Goal: Transaction & Acquisition: Purchase product/service

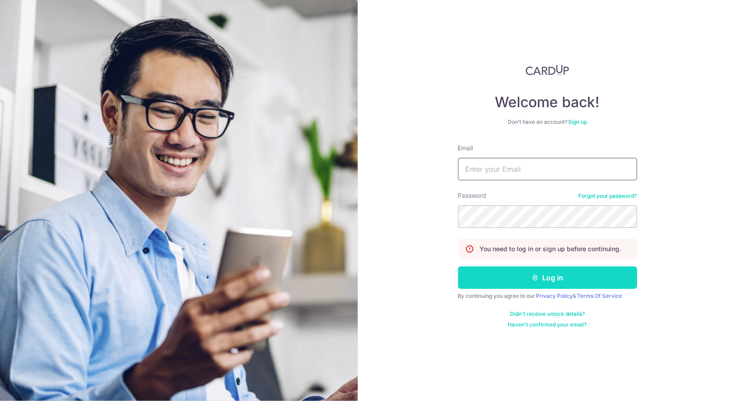
type input "theanhoong@gmail.com"
click at [507, 273] on button "Log in" at bounding box center [547, 277] width 179 height 22
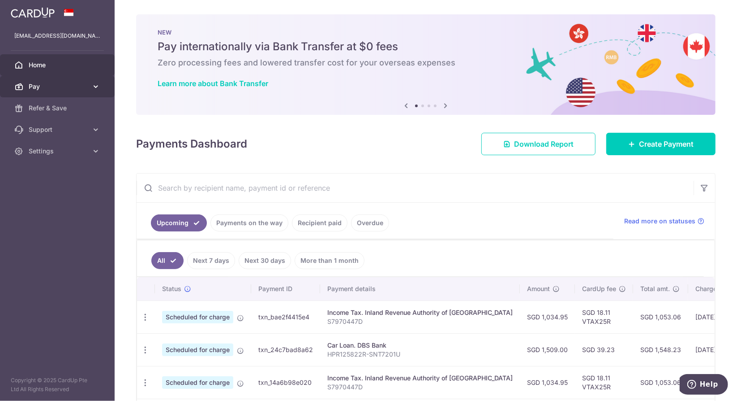
click at [47, 87] on span "Pay" at bounding box center [58, 86] width 59 height 9
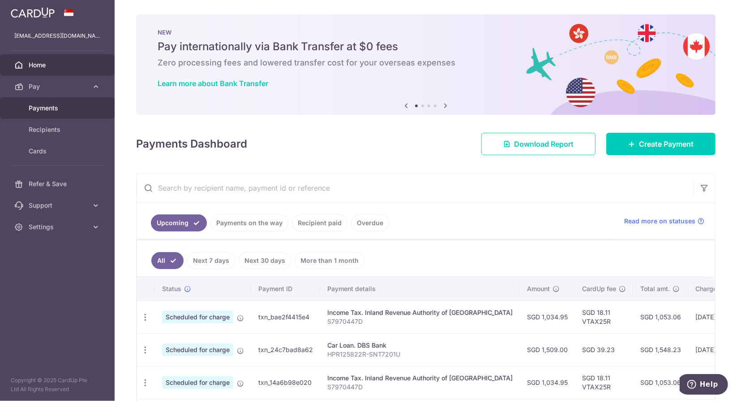
click at [49, 102] on link "Payments" at bounding box center [57, 108] width 115 height 22
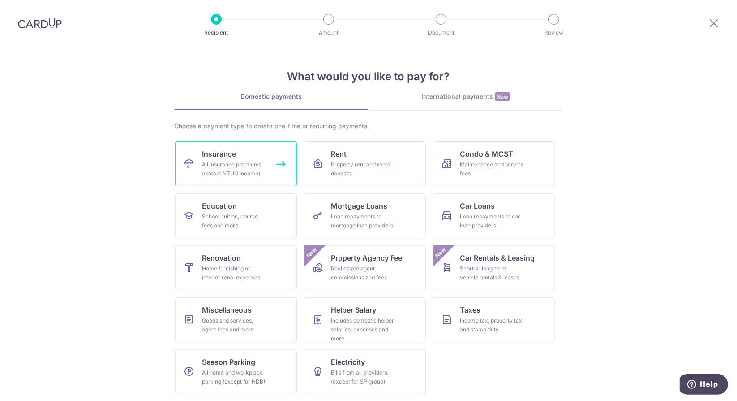
click at [223, 164] on div "All insurance premiums (except NTUC Income)" at bounding box center [234, 169] width 65 height 18
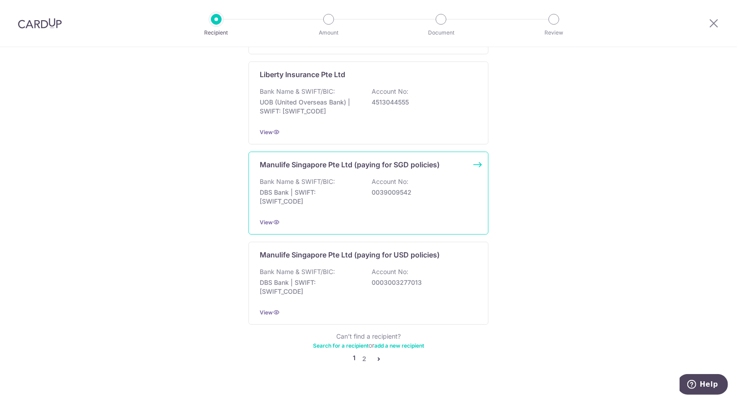
scroll to position [816, 0]
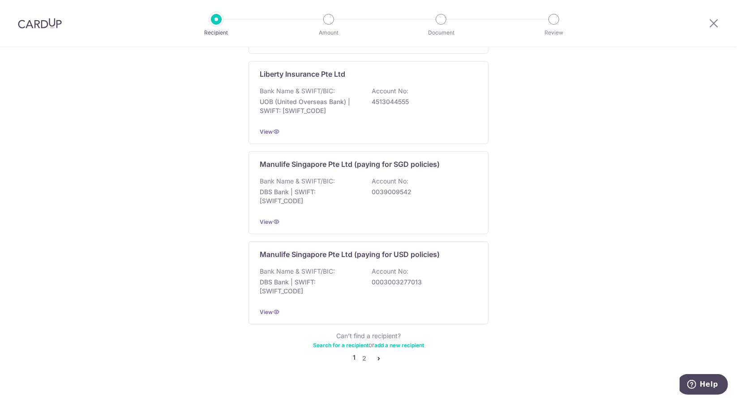
click at [375, 354] on icon "pager" at bounding box center [378, 357] width 7 height 7
click at [364, 353] on link "2" at bounding box center [364, 358] width 11 height 11
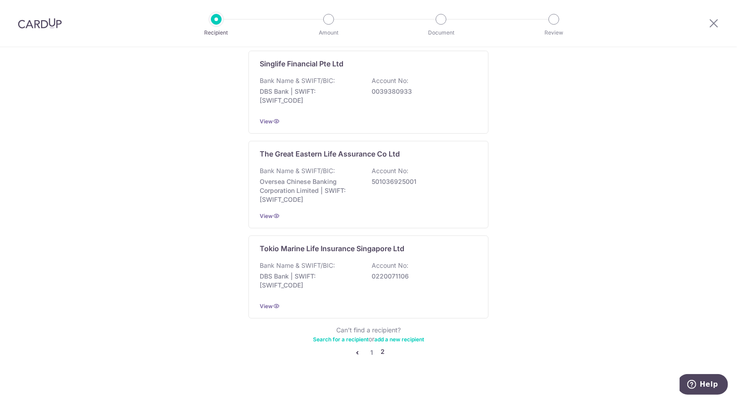
scroll to position [821, 0]
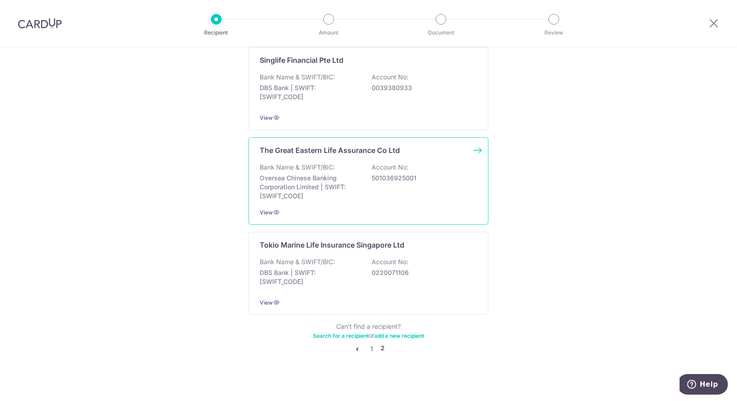
click at [358, 155] on div "The Great Eastern Life Assurance Co Ltd Bank Name & SWIFT/BIC: Oversea Chinese …" at bounding box center [369, 180] width 240 height 87
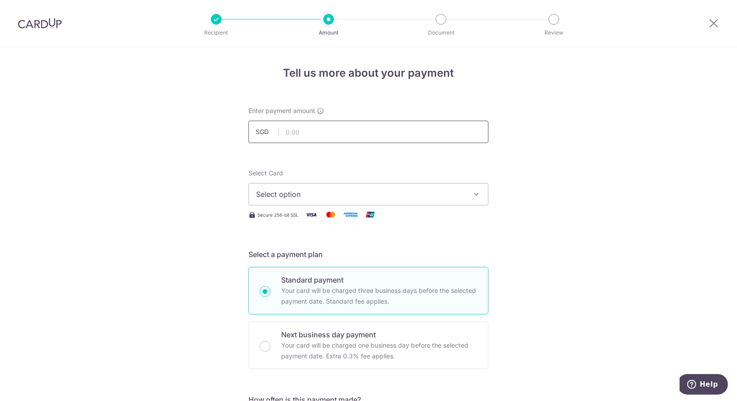
click at [316, 134] on input "text" at bounding box center [369, 132] width 240 height 22
paste input "1868.70"
type input "1,868.70"
click at [438, 196] on span "Select option" at bounding box center [360, 194] width 209 height 11
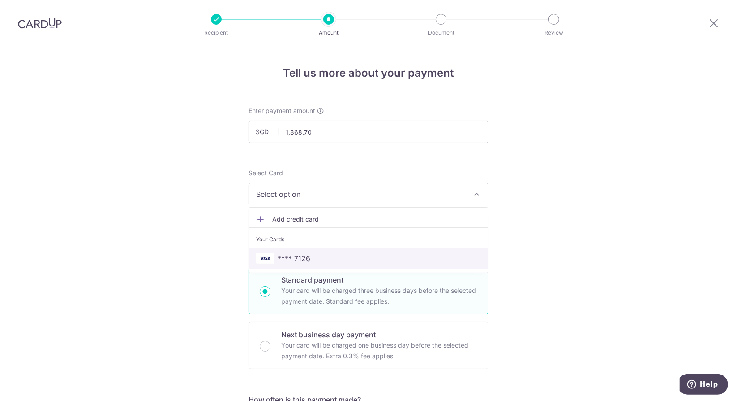
click at [294, 258] on span "**** 7126" at bounding box center [294, 258] width 33 height 11
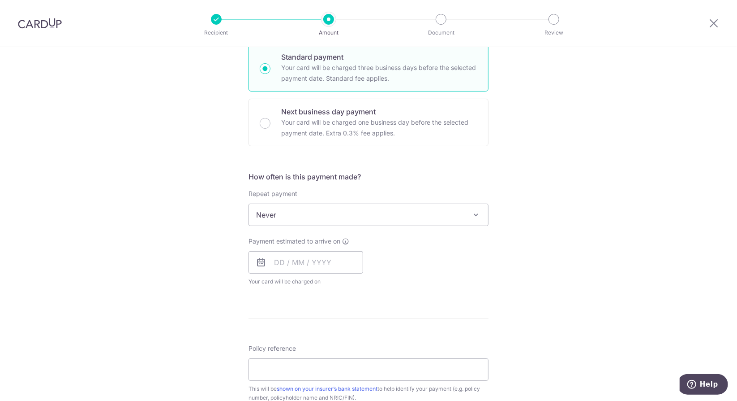
scroll to position [224, 0]
click at [424, 211] on span "Never" at bounding box center [368, 214] width 239 height 22
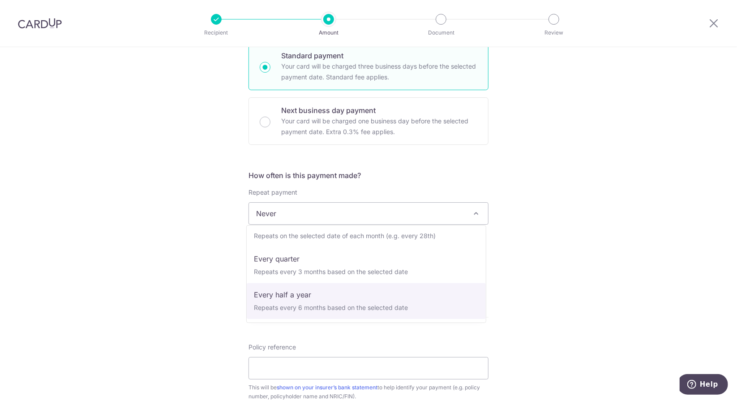
scroll to position [125, 0]
select select "6"
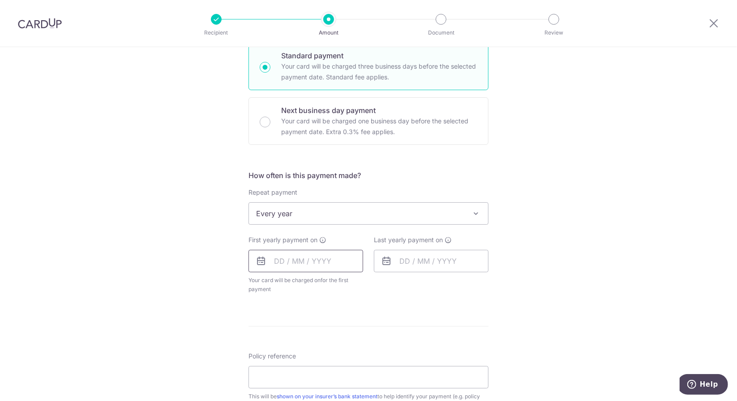
click at [285, 260] on input "text" at bounding box center [306, 261] width 115 height 22
click at [321, 373] on link "20" at bounding box center [321, 378] width 14 height 14
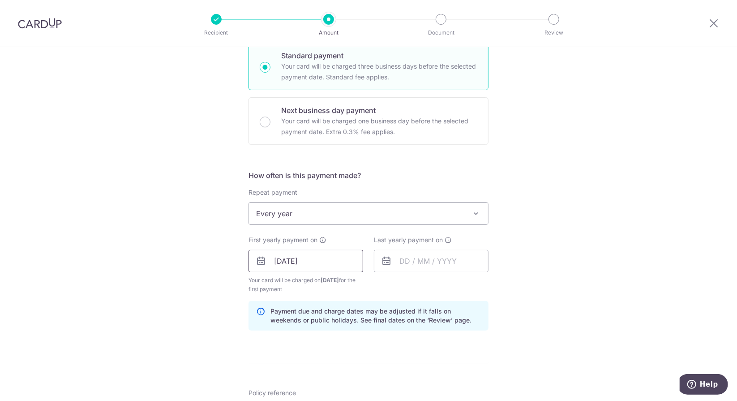
click at [276, 263] on input "20/08/2025" at bounding box center [306, 261] width 115 height 22
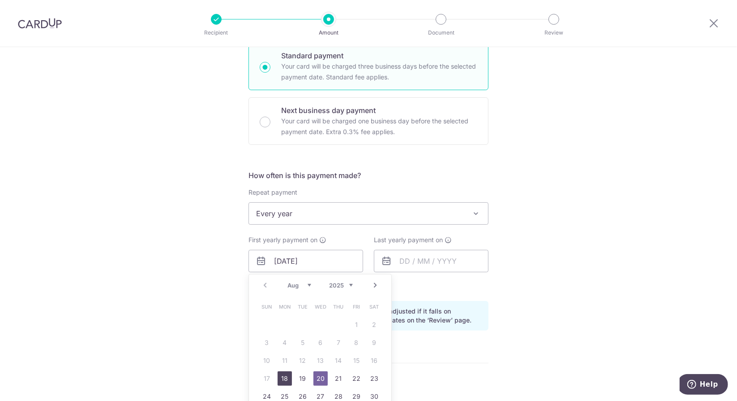
click at [281, 375] on link "18" at bounding box center [285, 378] width 14 height 14
type input "18/08/2025"
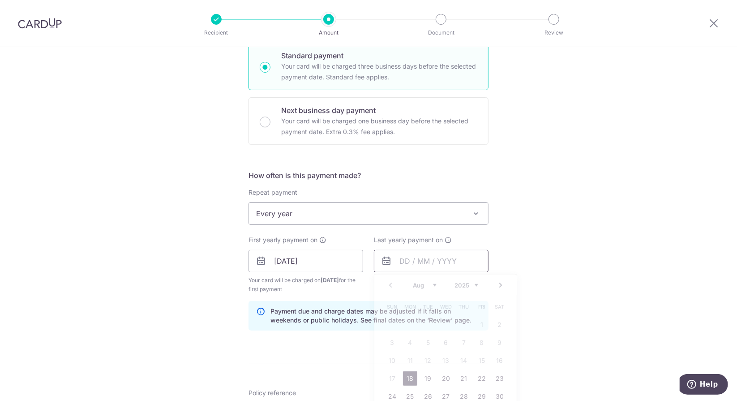
click at [410, 260] on input "text" at bounding box center [431, 261] width 115 height 22
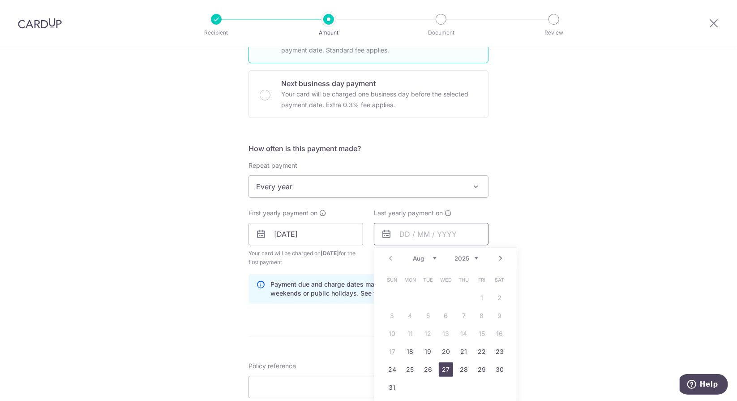
scroll to position [269, 0]
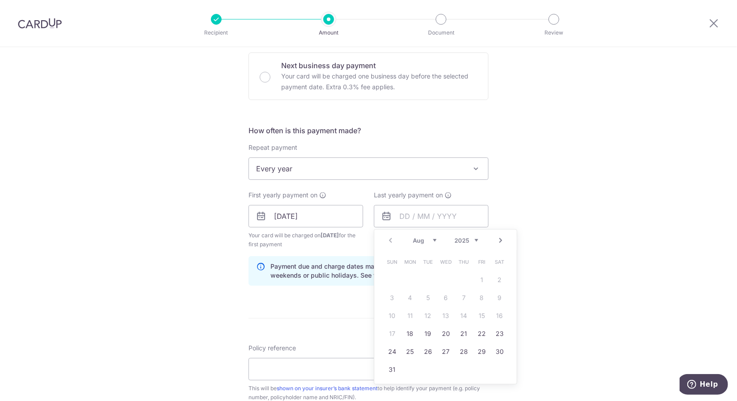
click at [474, 239] on select "2025 2026 2027 2028 2029 2030 2031 2032 2033 2034 2035" at bounding box center [467, 240] width 24 height 7
click at [409, 315] on link "16" at bounding box center [410, 315] width 14 height 14
type input "16/08/2027"
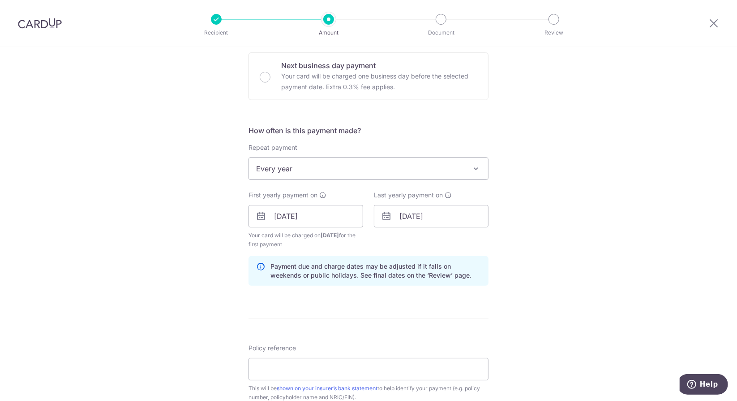
click at [197, 248] on div "Tell us more about your payment Enter payment amount SGD 1,868.70 1868.70 Selec…" at bounding box center [368, 206] width 737 height 856
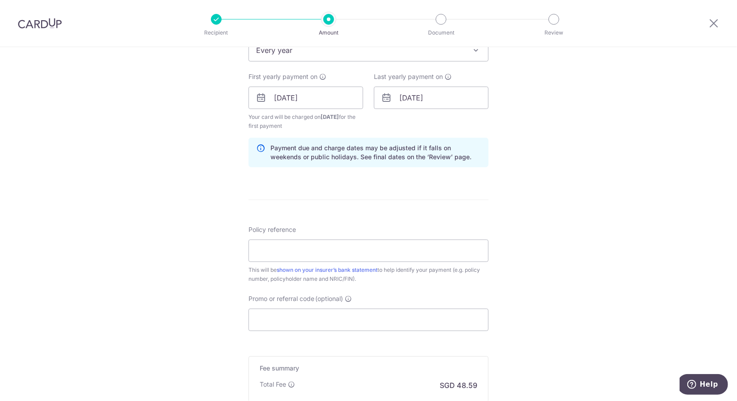
scroll to position [403, 0]
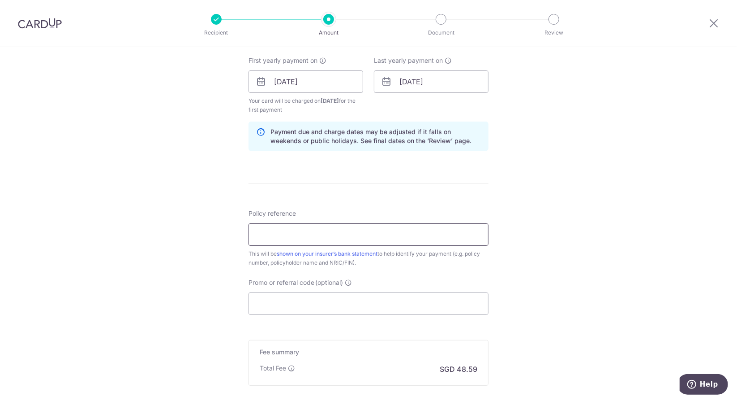
click at [266, 234] on input "Policy reference" at bounding box center [369, 234] width 240 height 22
paste input "0073809867"
type input "0073809867"
click at [268, 303] on input "Promo or referral code (optional)" at bounding box center [369, 303] width 240 height 22
paste input "MILELION"
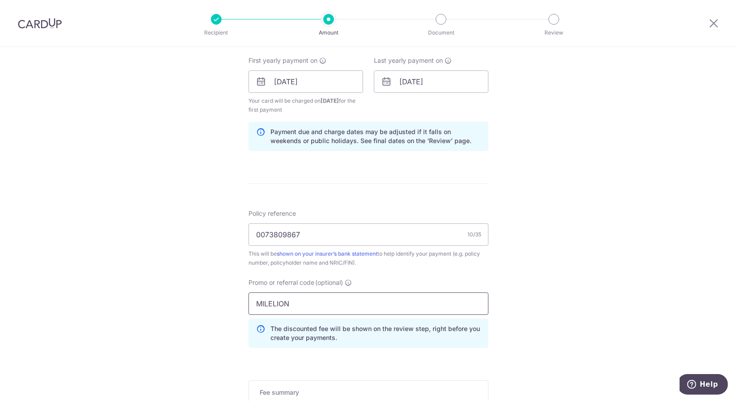
type input "MILELION"
click at [185, 269] on div "Tell us more about your payment Enter payment amount SGD 1,868.70 1868.70 Selec…" at bounding box center [368, 92] width 737 height 897
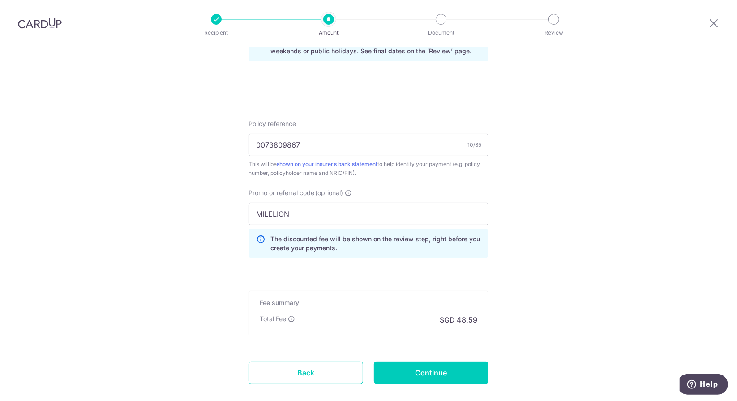
scroll to position [540, 0]
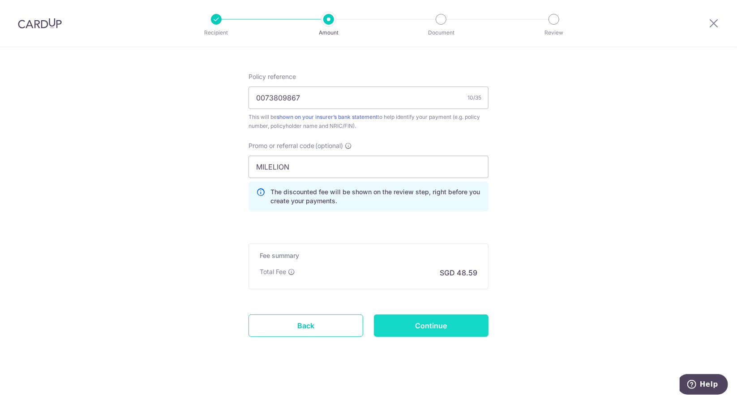
click at [415, 323] on input "Continue" at bounding box center [431, 325] width 115 height 22
type input "Create Schedule"
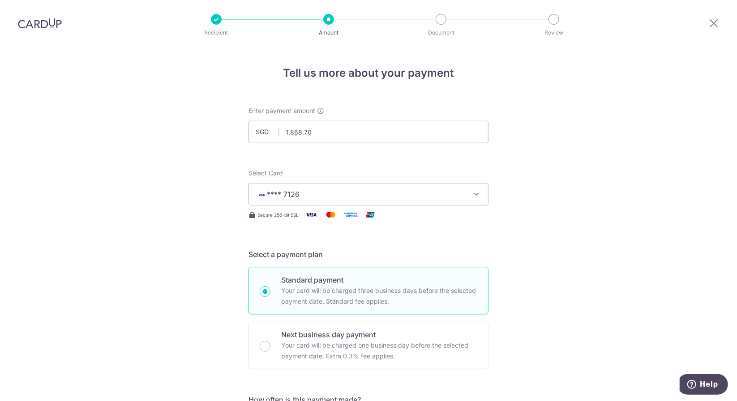
scroll to position [507, 0]
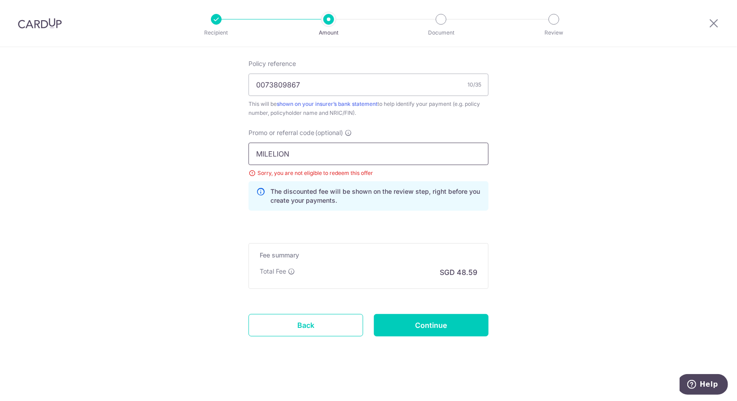
drag, startPoint x: 295, startPoint y: 155, endPoint x: 246, endPoint y: 153, distance: 49.3
click at [246, 153] on div "Promo or referral code (optional) [GEOGRAPHIC_DATA] Sorry, you are not eligible…" at bounding box center [368, 173] width 251 height 90
paste input "REC185"
type input "REC185"
click at [437, 317] on input "Continue" at bounding box center [431, 325] width 115 height 22
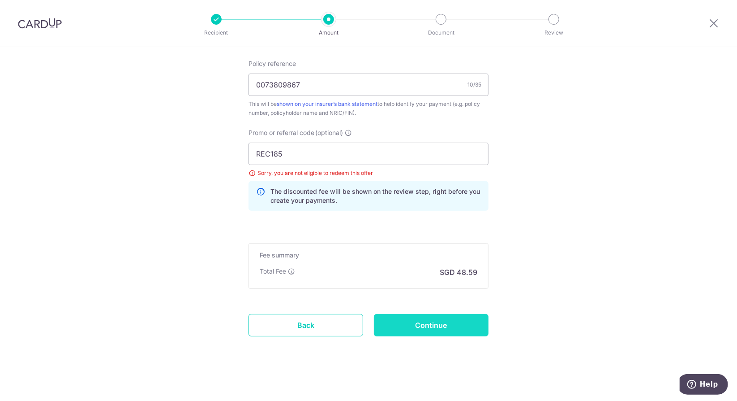
type input "Update Schedule"
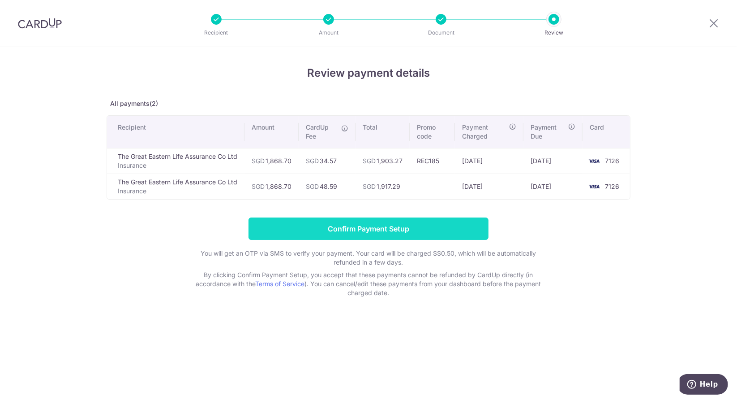
click at [354, 231] on input "Confirm Payment Setup" at bounding box center [369, 228] width 240 height 22
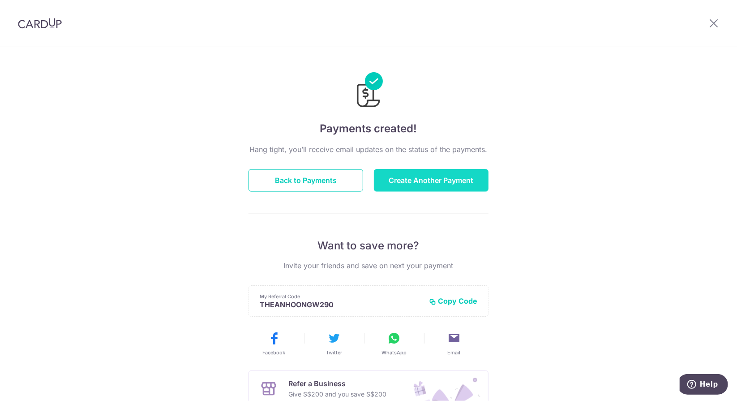
click at [418, 181] on button "Create Another Payment" at bounding box center [431, 180] width 115 height 22
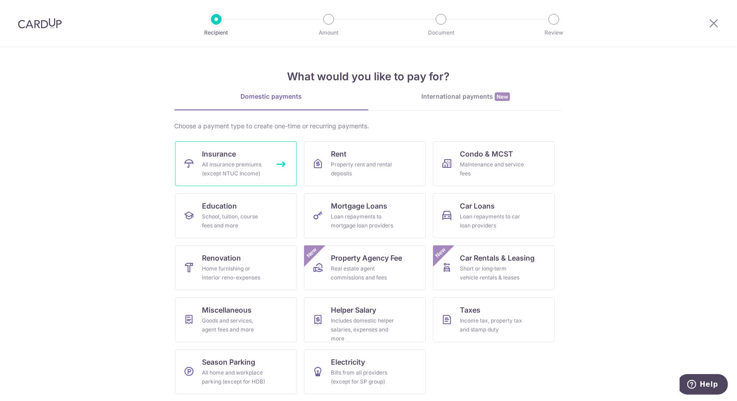
click at [225, 166] on div "All insurance premiums (except NTUC Income)" at bounding box center [234, 169] width 65 height 18
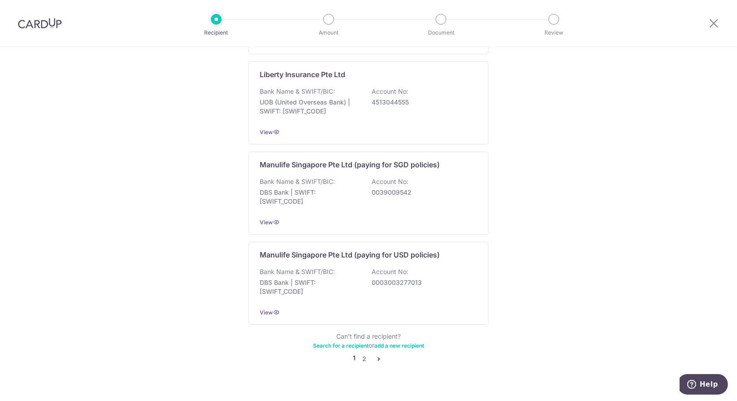
scroll to position [816, 0]
click at [363, 353] on link "2" at bounding box center [364, 358] width 11 height 11
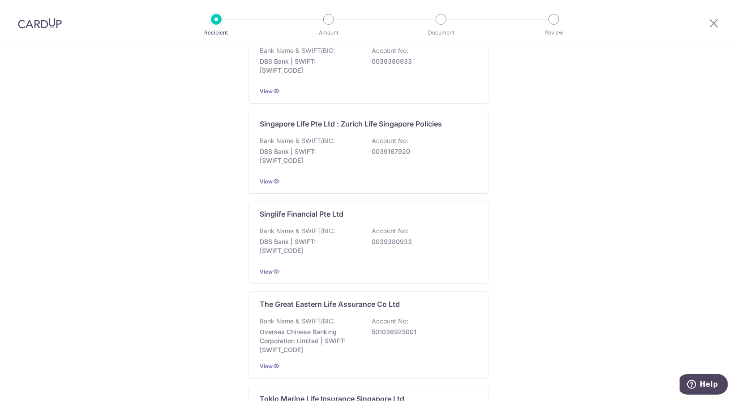
scroll to position [762, 0]
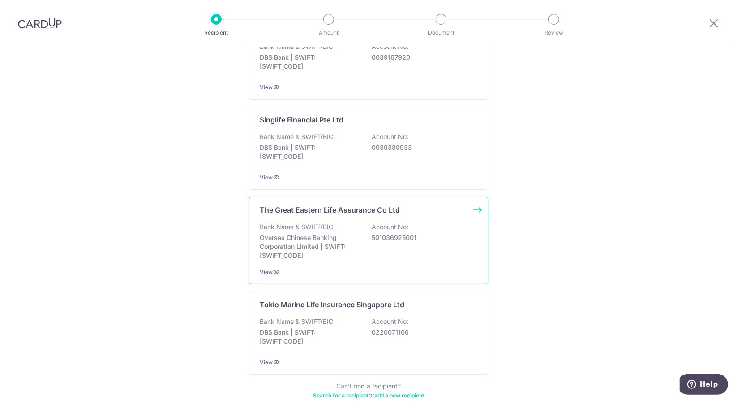
click at [309, 245] on p "Oversea Chinese Banking Corporation Limited | SWIFT: OCBCSGSGXXX" at bounding box center [310, 246] width 100 height 27
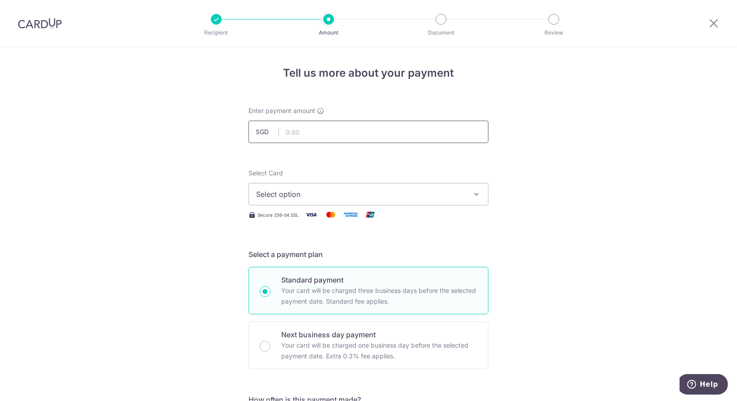
click at [293, 131] on input "text" at bounding box center [369, 132] width 240 height 22
paste input "3862.75"
type input "3,862.75"
click at [286, 196] on span "Select option" at bounding box center [360, 194] width 209 height 11
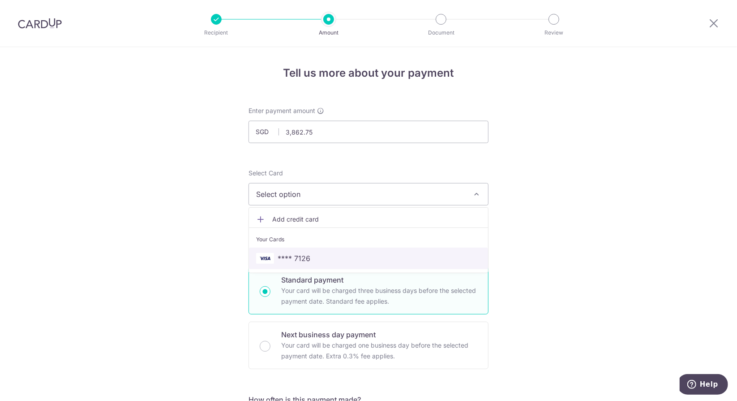
click at [282, 256] on span "**** 7126" at bounding box center [294, 258] width 33 height 11
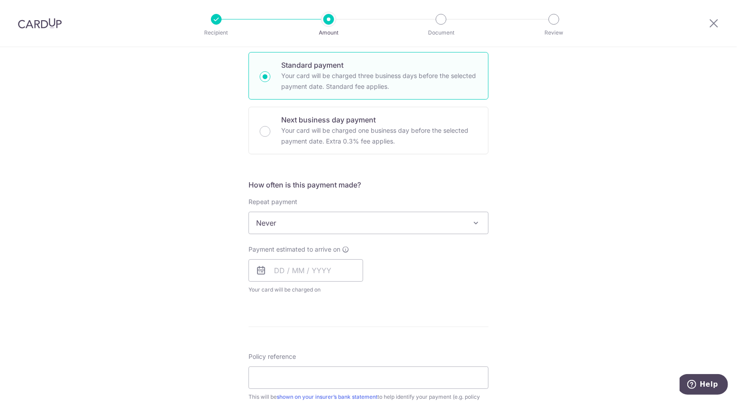
scroll to position [269, 0]
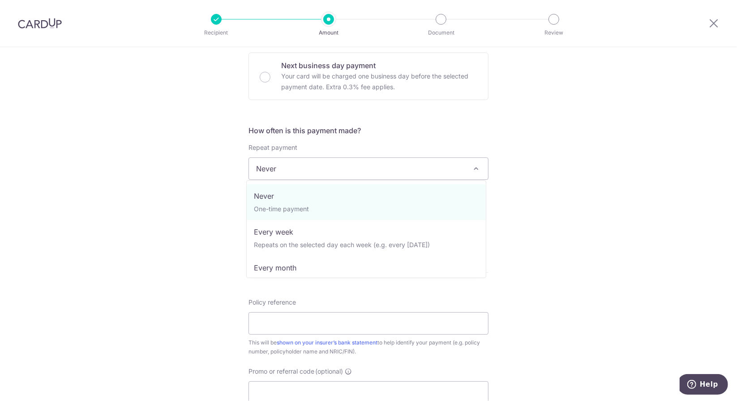
click at [323, 169] on span "Never" at bounding box center [368, 169] width 239 height 22
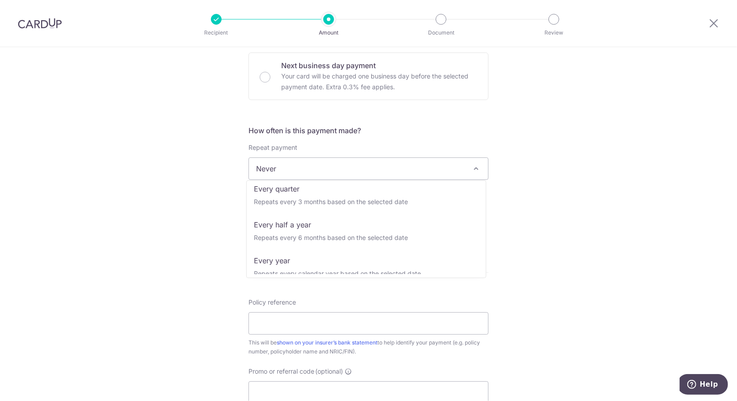
scroll to position [125, 0]
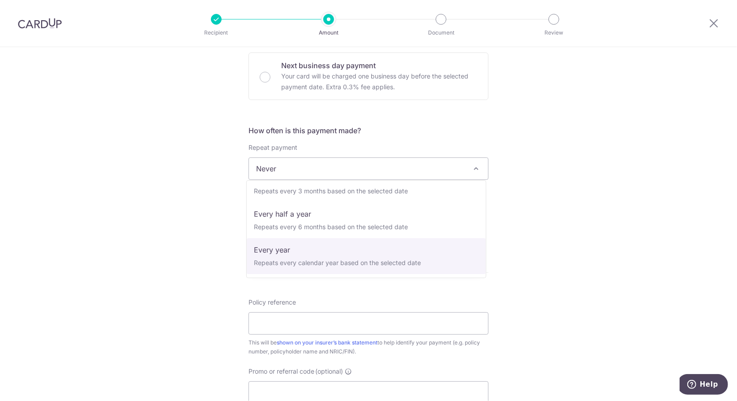
select select "6"
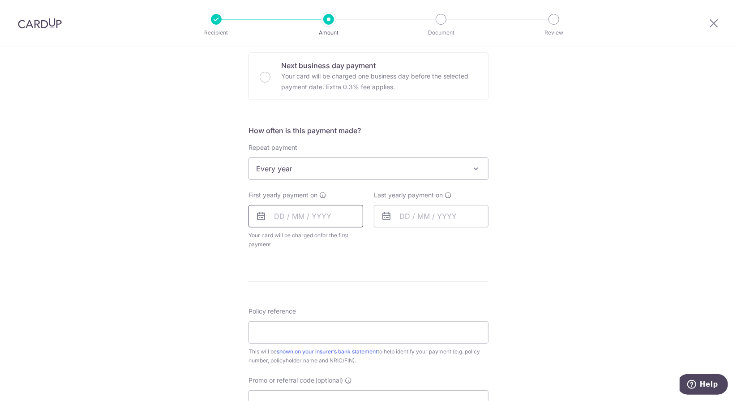
click at [286, 217] on input "text" at bounding box center [306, 216] width 115 height 22
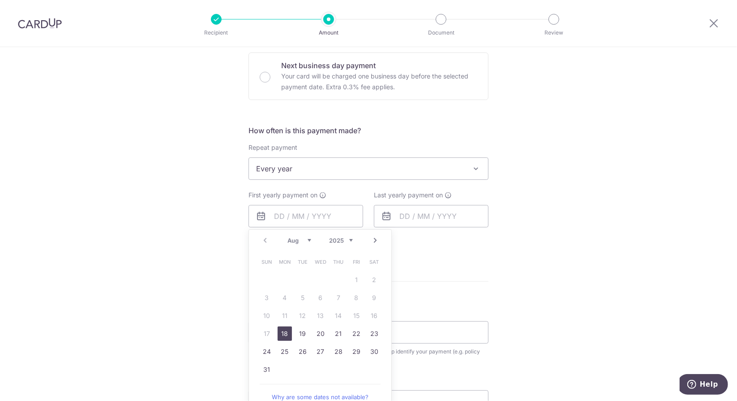
click at [281, 328] on link "18" at bounding box center [285, 333] width 14 height 14
type input "18/08/2025"
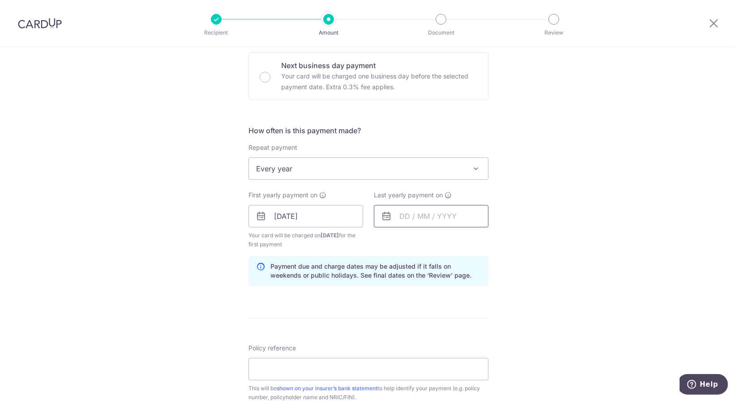
click at [415, 216] on input "text" at bounding box center [431, 216] width 115 height 22
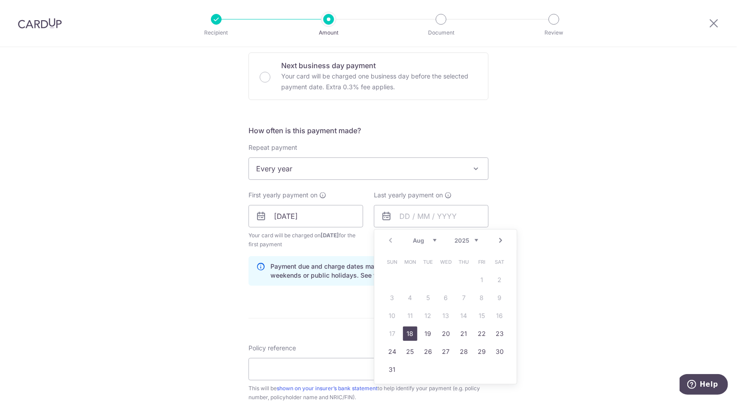
click at [475, 240] on select "2025 2026 2027 2028 2029 2030 2031 2032 2033 2034 2035" at bounding box center [467, 240] width 24 height 7
click at [409, 316] on link "16" at bounding box center [410, 315] width 14 height 14
type input "16/08/2027"
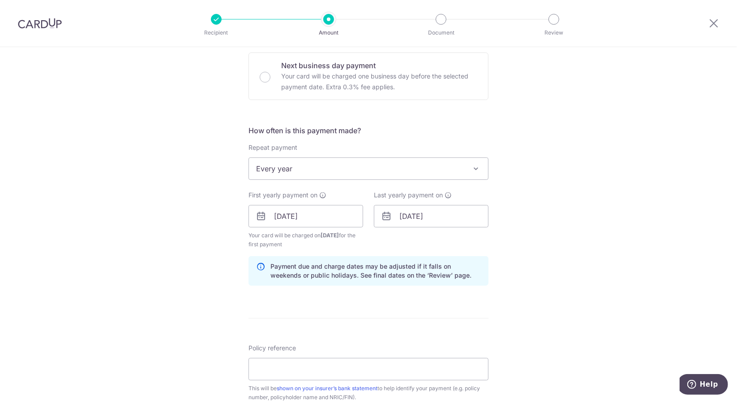
click at [200, 248] on div "Tell us more about your payment Enter payment amount SGD 3,862.75 3862.75 Selec…" at bounding box center [368, 206] width 737 height 856
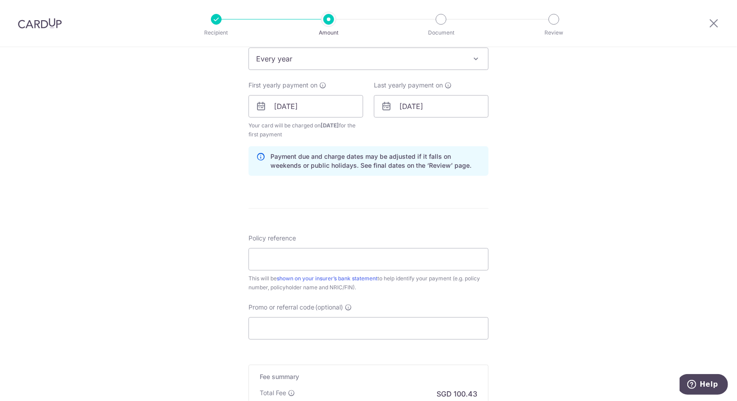
scroll to position [403, 0]
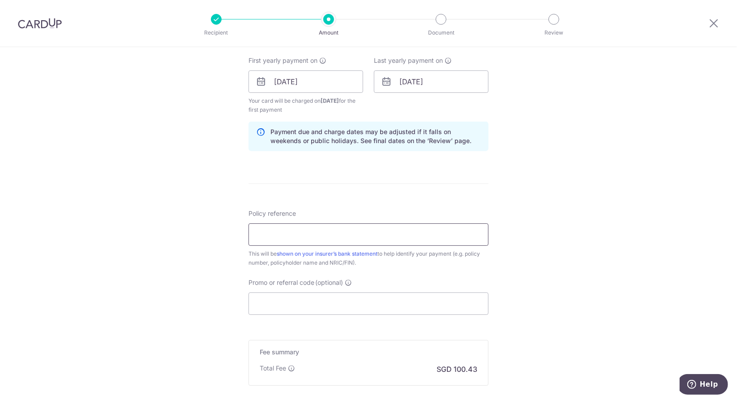
click at [270, 239] on input "Policy reference" at bounding box center [369, 234] width 240 height 22
paste input "0073809833"
type input "0073809833"
click at [272, 299] on input "Promo or referral code (optional)" at bounding box center [369, 303] width 240 height 22
click at [286, 305] on input "Promo or referral code (optional)" at bounding box center [369, 303] width 240 height 22
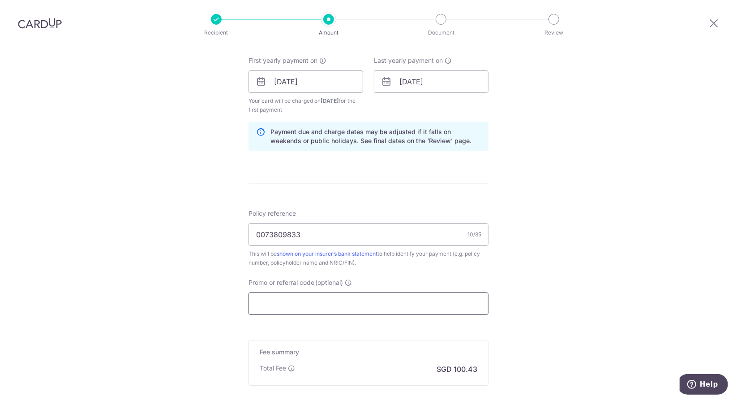
paste input "REC185"
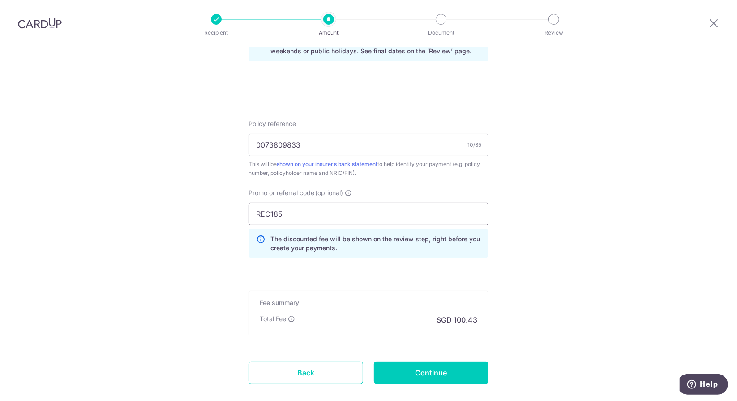
scroll to position [538, 0]
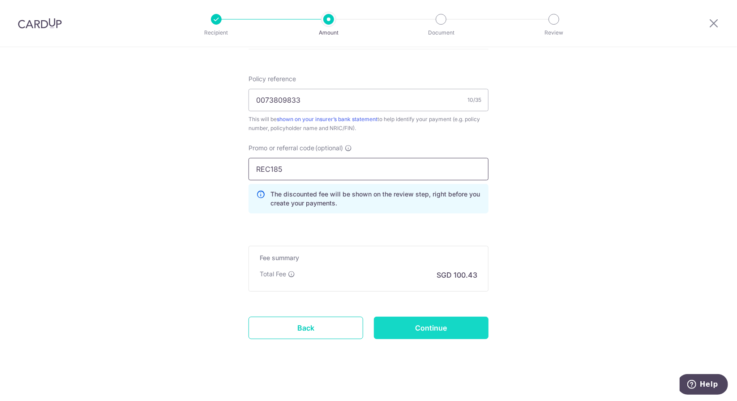
type input "REC185"
click at [408, 326] on input "Continue" at bounding box center [431, 327] width 115 height 22
type input "Create Schedule"
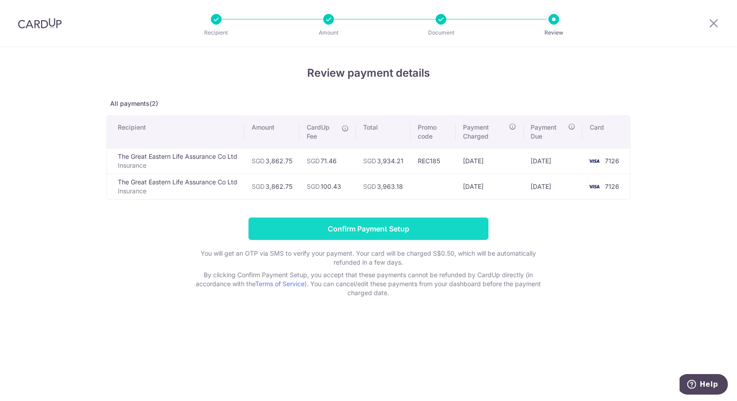
click at [333, 228] on input "Confirm Payment Setup" at bounding box center [369, 228] width 240 height 22
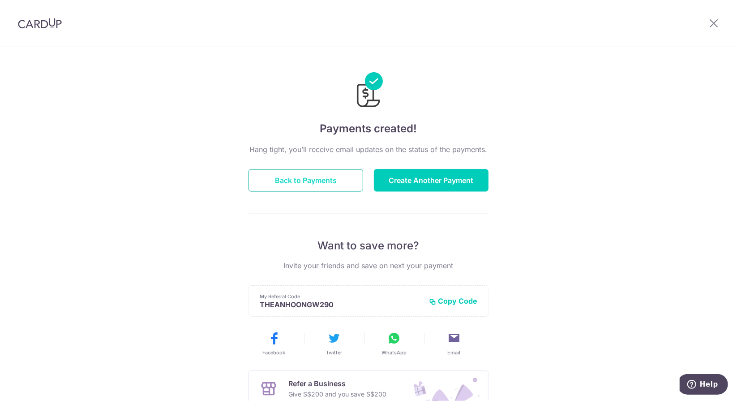
click at [303, 179] on button "Back to Payments" at bounding box center [306, 180] width 115 height 22
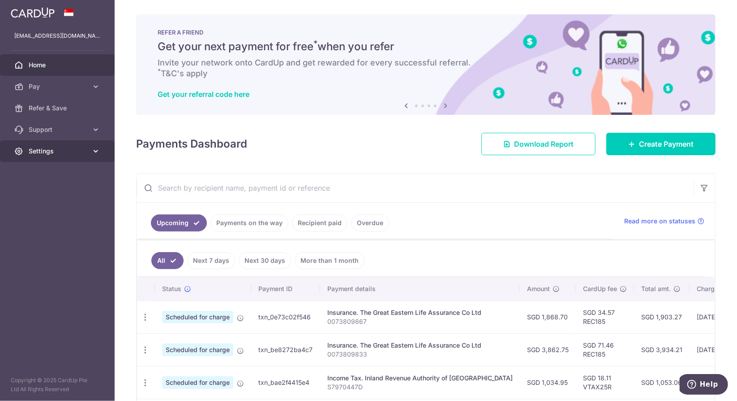
click at [74, 154] on span "Settings" at bounding box center [58, 151] width 59 height 9
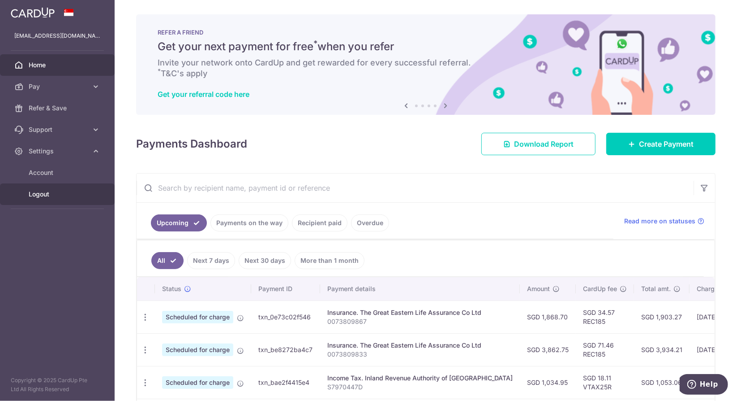
click at [41, 197] on span "Logout" at bounding box center [58, 194] width 59 height 9
